Goal: Task Accomplishment & Management: Use online tool/utility

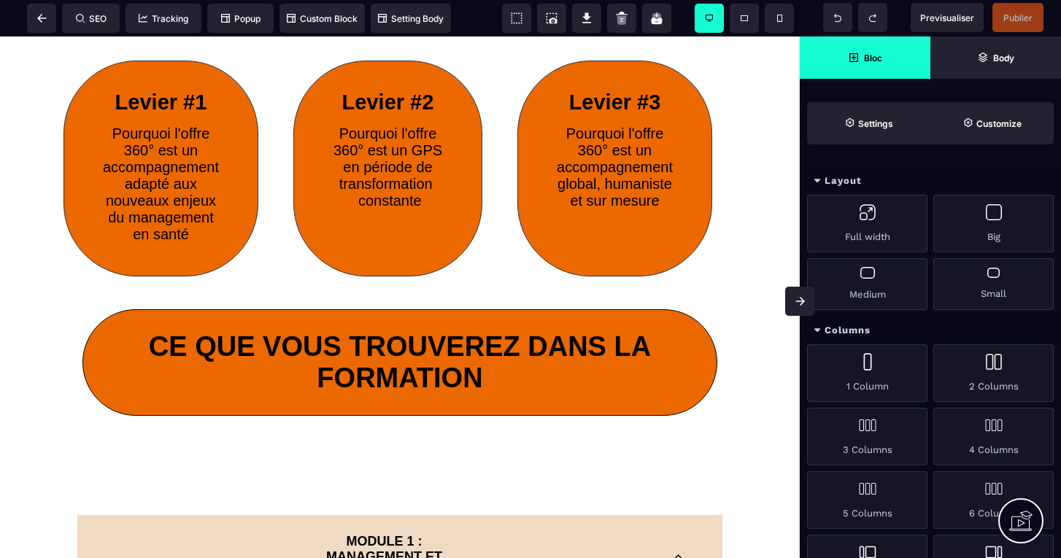
scroll to position [570, 0]
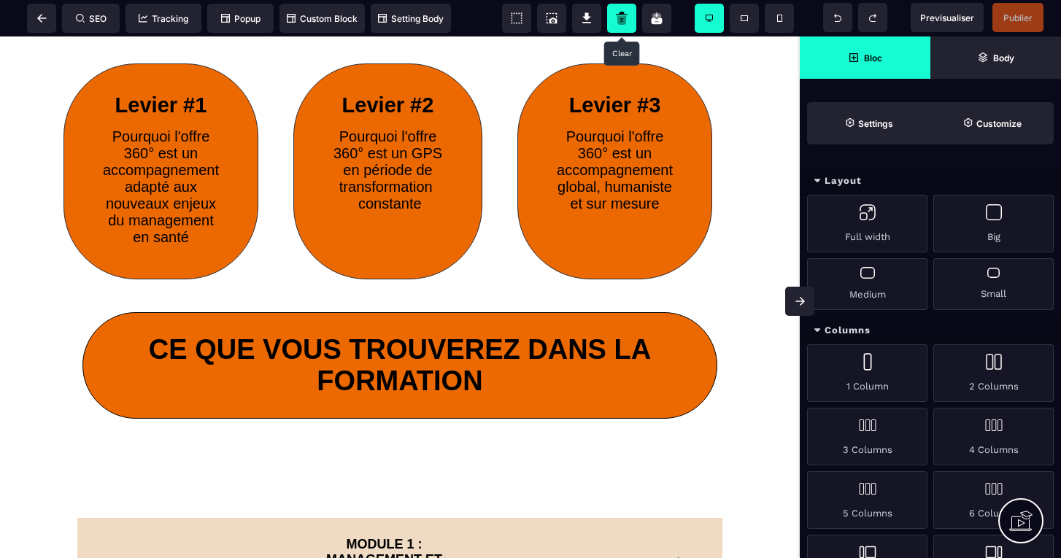
click at [623, 16] on icon at bounding box center [621, 19] width 9 height 9
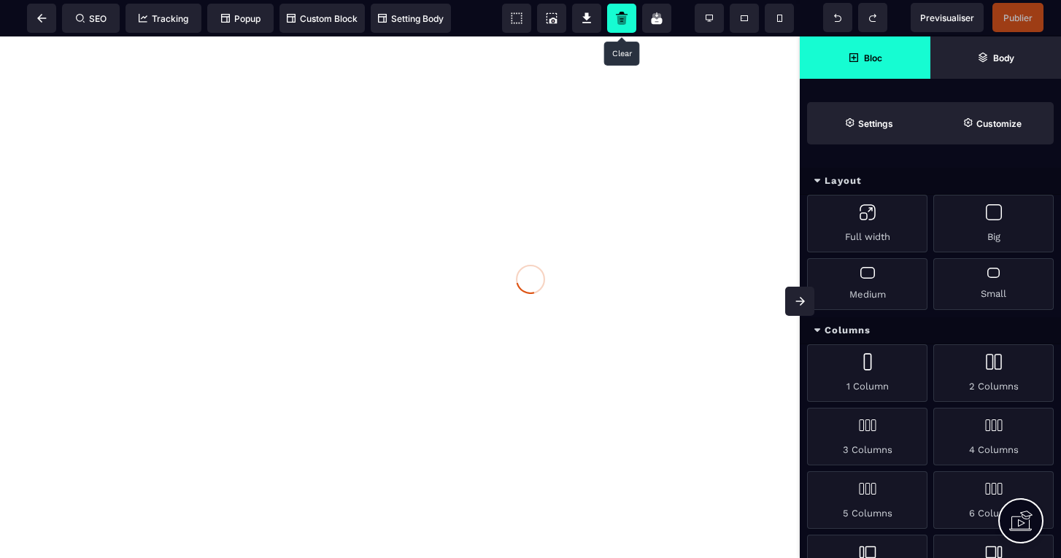
scroll to position [0, 0]
click at [45, 18] on icon at bounding box center [41, 18] width 9 height 9
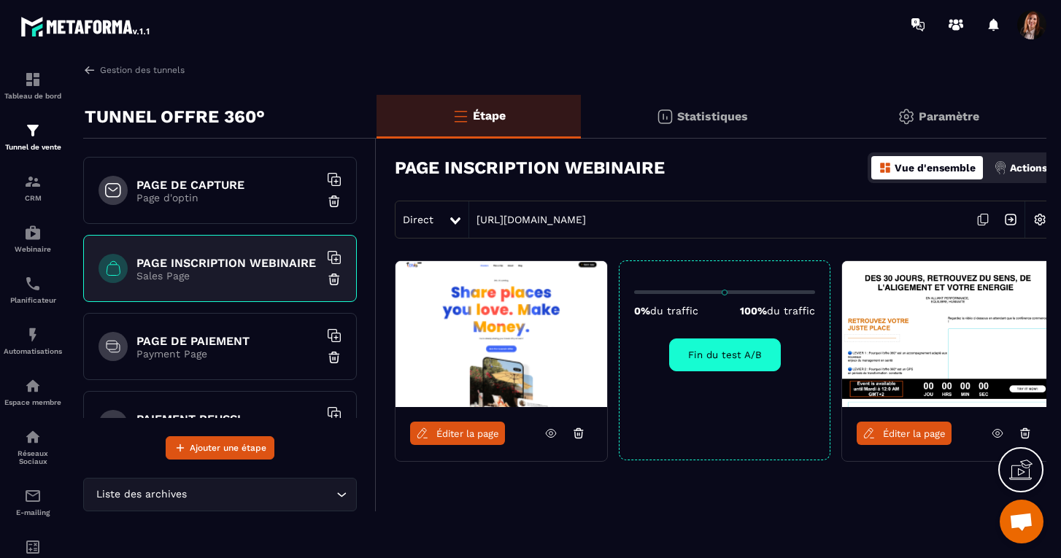
click at [576, 433] on icon at bounding box center [578, 433] width 13 height 13
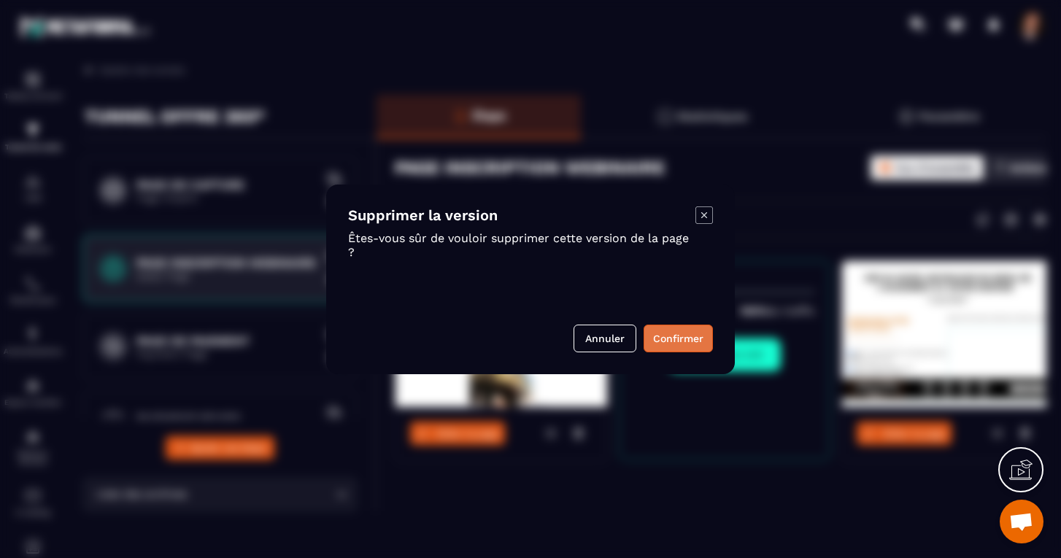
click at [679, 336] on button "Confirmer" at bounding box center [678, 339] width 69 height 28
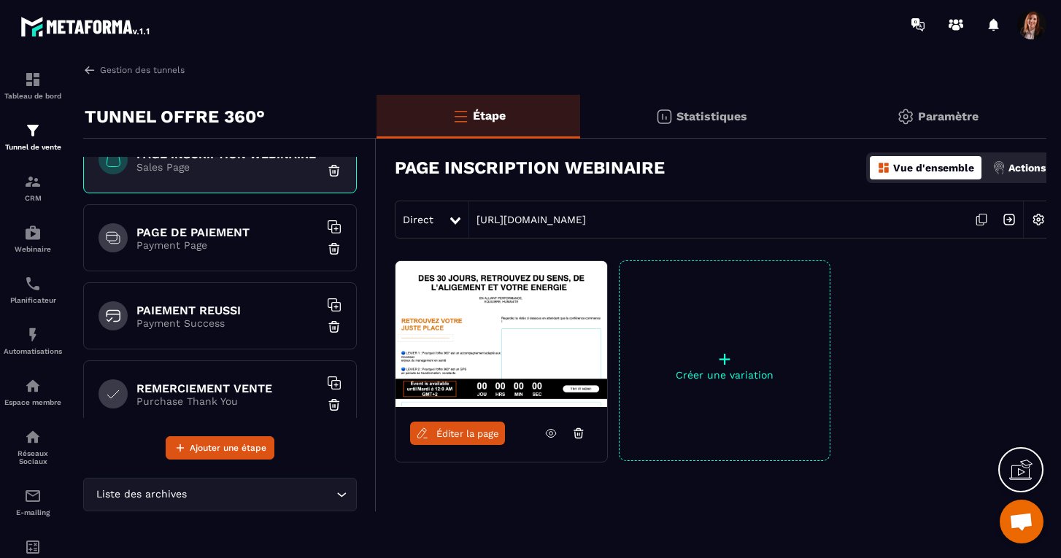
scroll to position [118, 0]
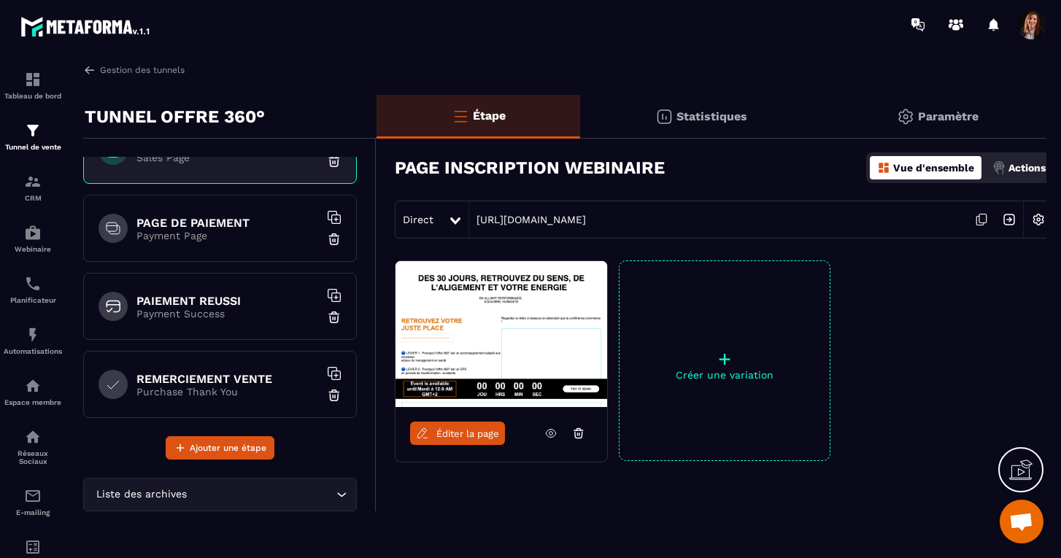
click at [228, 305] on h6 "PAIEMENT REUSSI" at bounding box center [227, 301] width 182 height 14
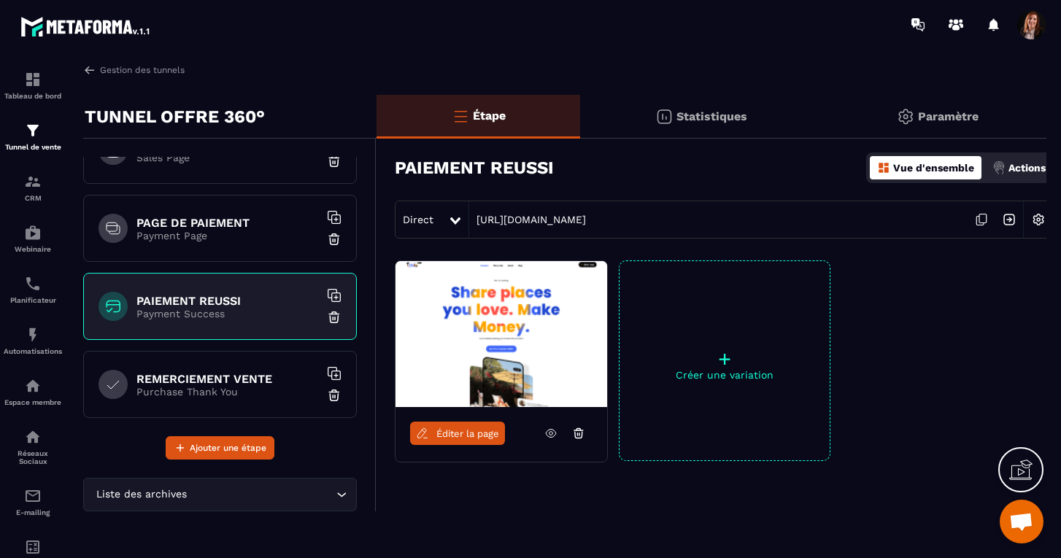
click at [454, 440] on link "Éditer la page" at bounding box center [457, 433] width 95 height 23
